Goal: Transaction & Acquisition: Subscribe to service/newsletter

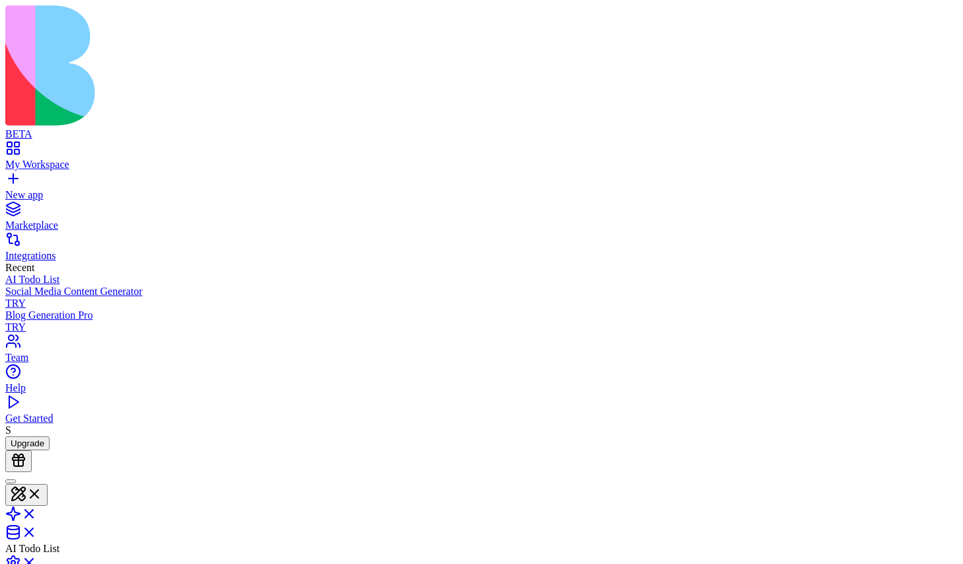
click at [50, 450] on button "Upgrade" at bounding box center [27, 443] width 44 height 14
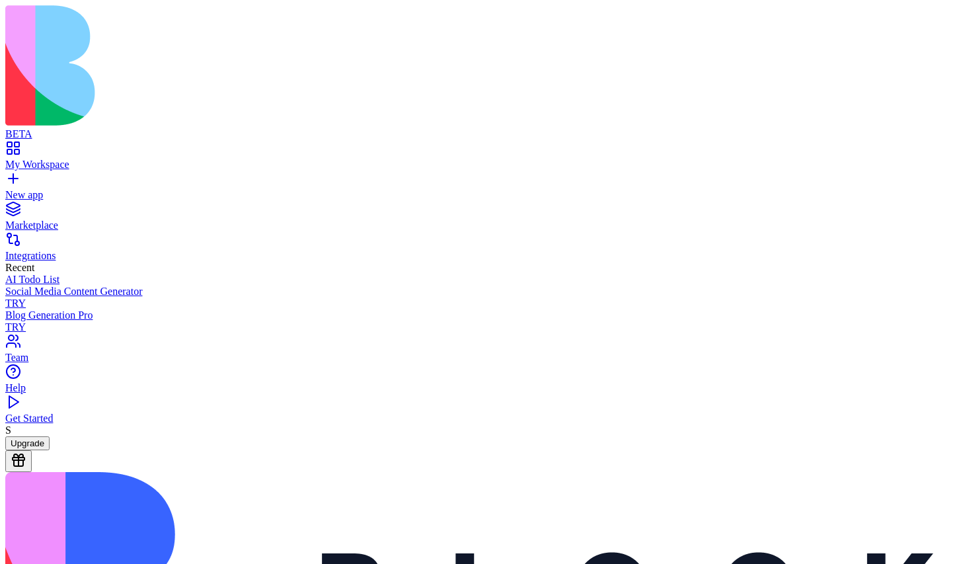
scroll to position [15, 0]
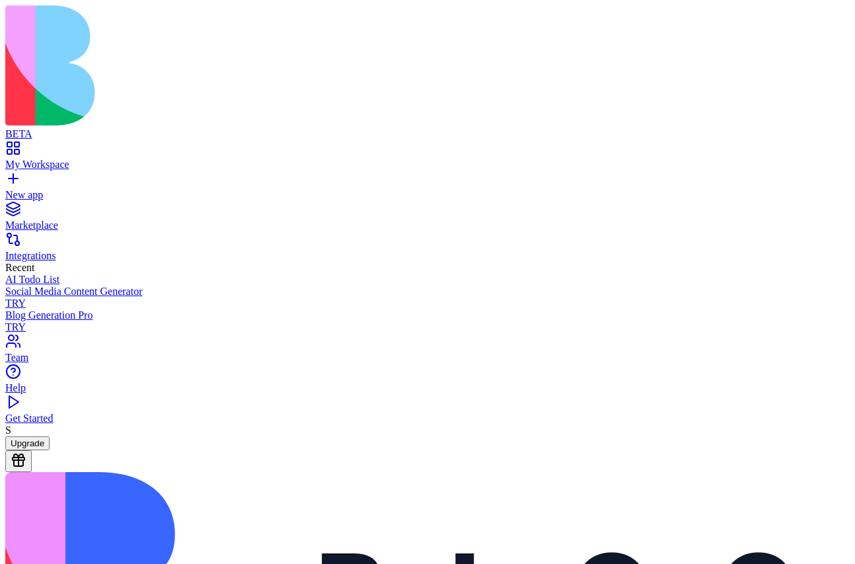
scroll to position [15, 0]
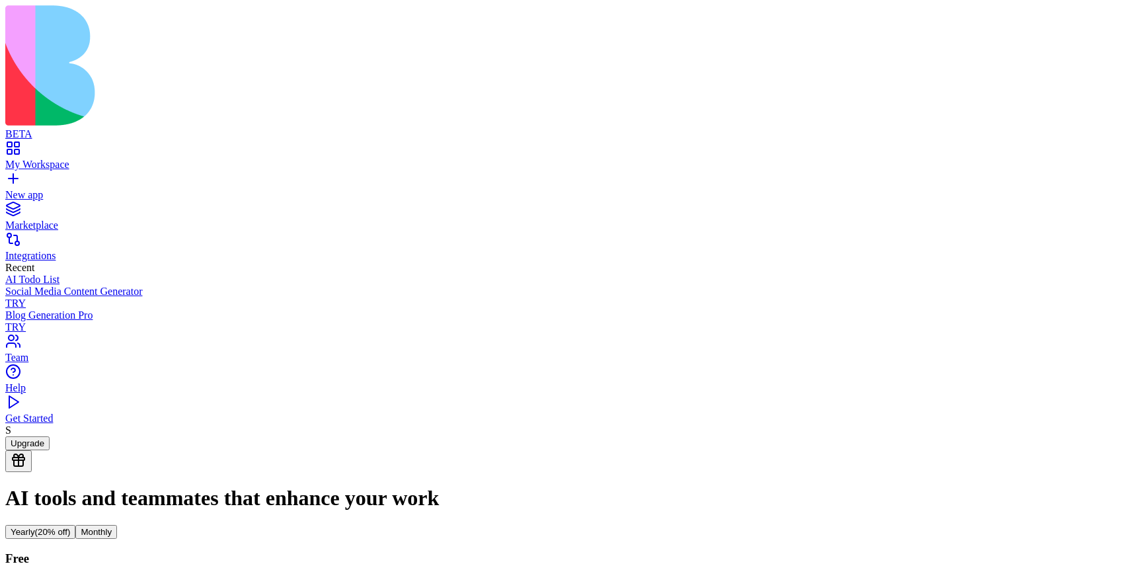
scroll to position [53, 0]
